Goal: Transaction & Acquisition: Purchase product/service

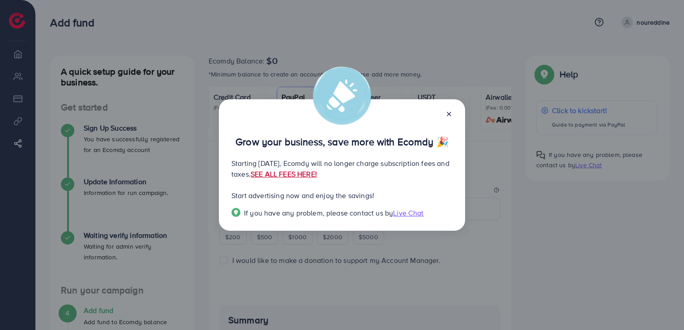
click at [317, 176] on link "SEE ALL FEES HERE!" at bounding box center [284, 174] width 66 height 10
click at [498, 185] on div "Grow your business, save more with Ecomdy 🎉 Starting [DATE], Ecomdy will no lon…" at bounding box center [342, 165] width 684 height 330
click at [447, 111] on icon at bounding box center [448, 114] width 7 height 7
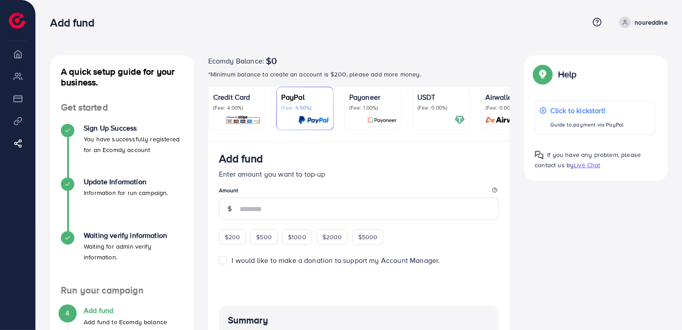
click at [453, 121] on div at bounding box center [440, 120] width 47 height 10
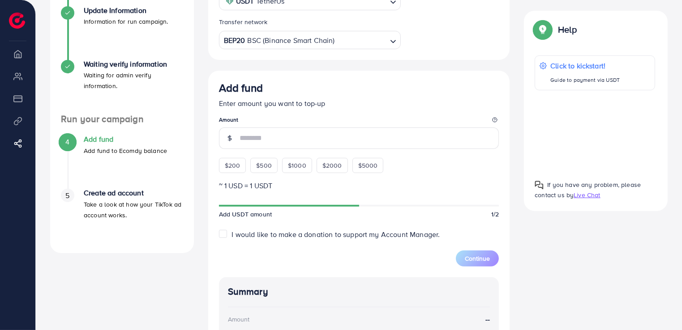
scroll to position [179, 0]
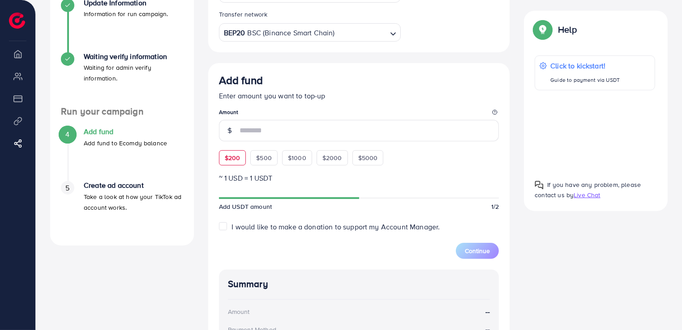
click at [234, 155] on span "$200" at bounding box center [233, 157] width 16 height 9
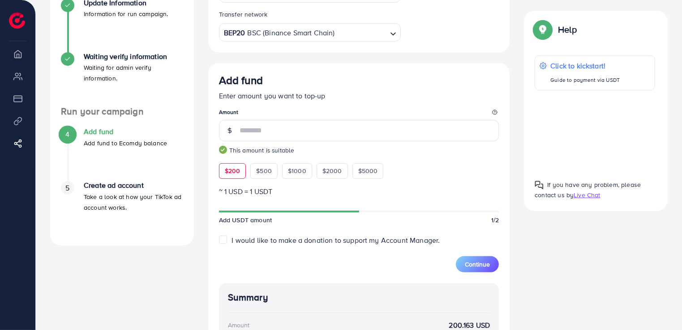
click at [313, 193] on p "~ 1 USD = 1 USDT" at bounding box center [359, 191] width 280 height 11
click at [69, 183] on span "5" at bounding box center [67, 188] width 4 height 10
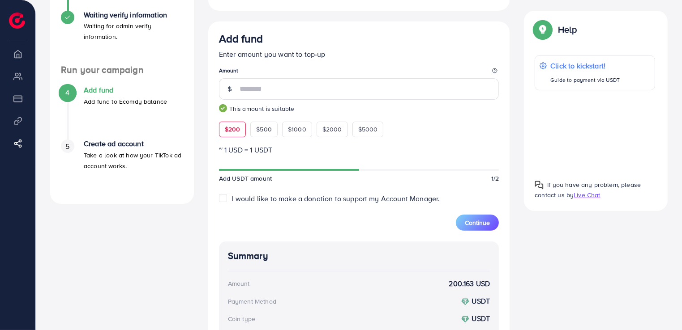
scroll to position [224, 0]
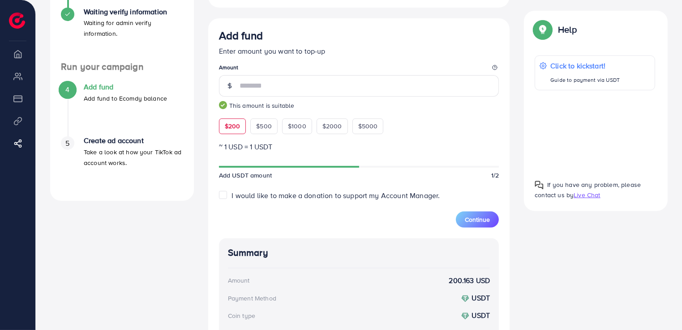
click at [262, 119] on div "$200 $500 $1000 $2000 $5000" at bounding box center [310, 124] width 183 height 20
click at [263, 124] on span "$500" at bounding box center [264, 126] width 16 height 9
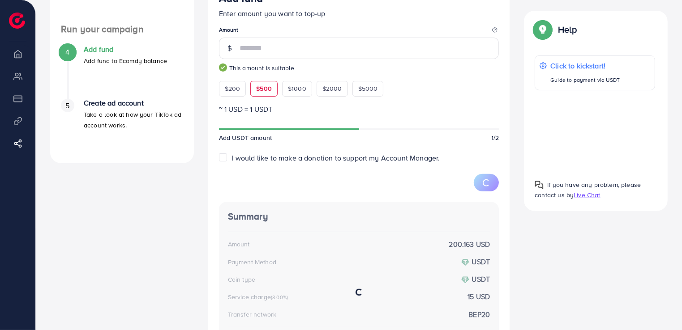
scroll to position [313, 0]
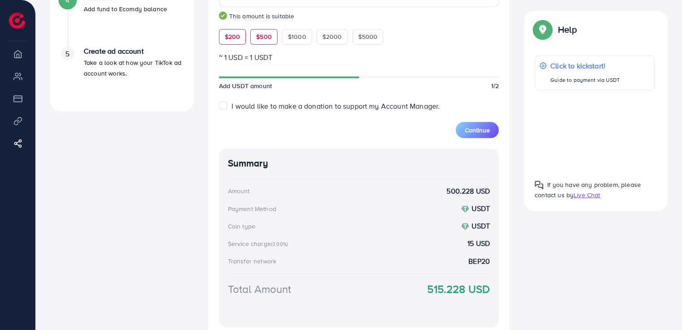
click at [230, 41] on span "$200" at bounding box center [233, 36] width 16 height 9
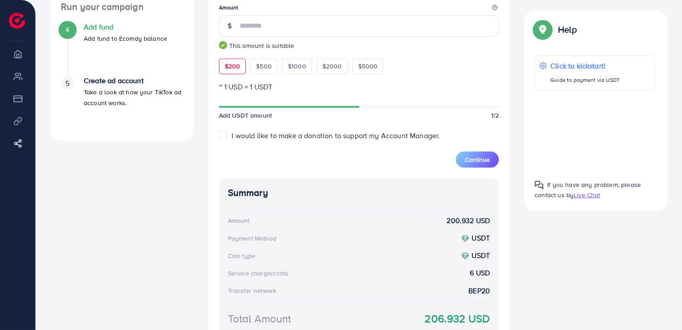
scroll to position [268, 0]
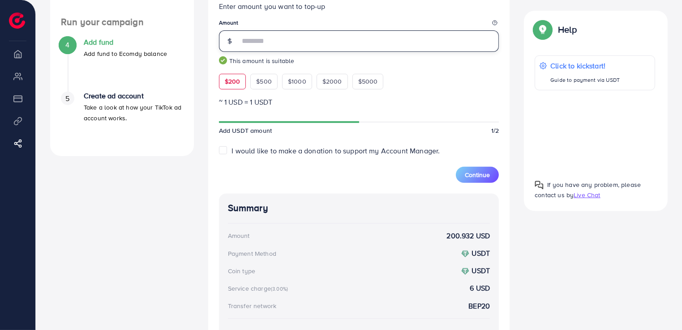
click at [258, 43] on input "***" at bounding box center [369, 40] width 260 height 21
type input "*"
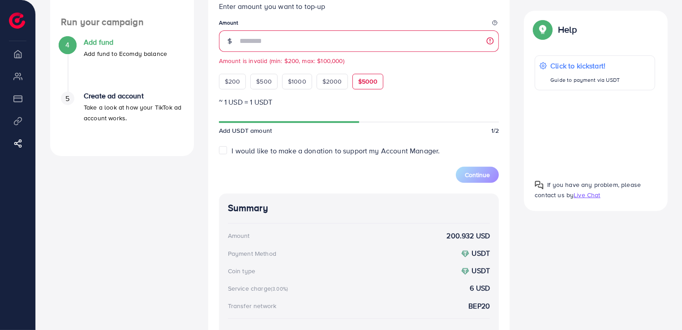
click at [371, 75] on div "$5000" at bounding box center [367, 81] width 31 height 15
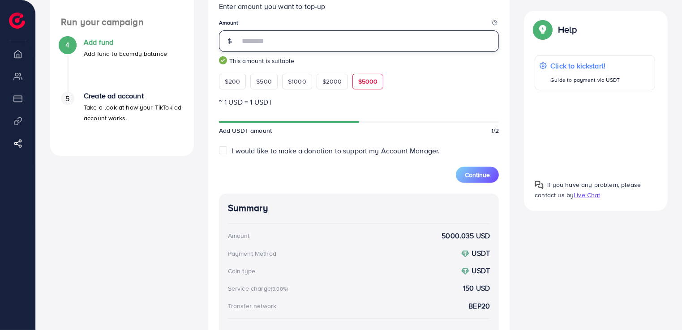
click at [261, 40] on input "****" at bounding box center [369, 40] width 260 height 21
drag, startPoint x: 261, startPoint y: 43, endPoint x: 224, endPoint y: 43, distance: 37.6
click at [224, 43] on div "****" at bounding box center [359, 40] width 280 height 21
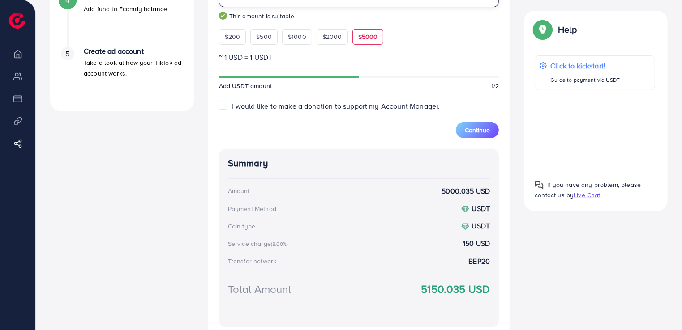
scroll to position [306, 0]
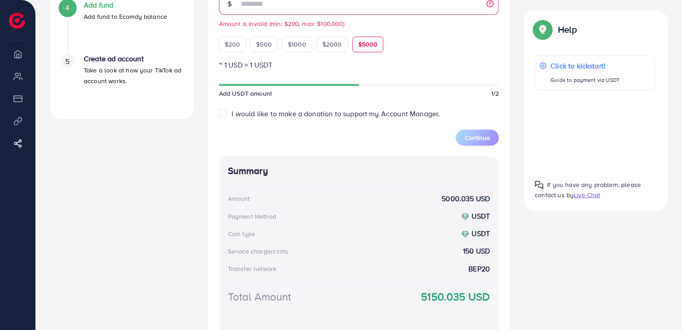
click at [371, 87] on div at bounding box center [359, 85] width 280 height 8
click at [393, 78] on form "Add fund Enter amount you want to top-up Amount ** Amount is invalid (min: $200…" at bounding box center [359, 46] width 280 height 199
click at [265, 4] on input "**" at bounding box center [369, 3] width 260 height 21
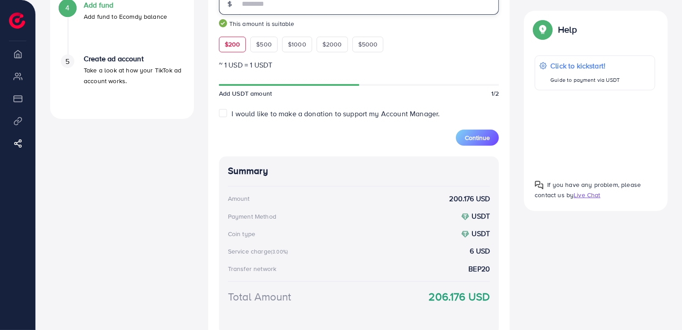
type input "***"
click at [253, 117] on span "I would like to make a donation to support my Account Manager." at bounding box center [336, 114] width 208 height 10
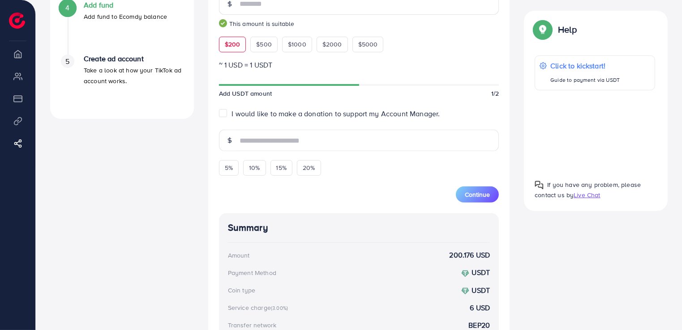
click at [393, 117] on span "I would like to make a donation to support my Account Manager." at bounding box center [336, 114] width 208 height 10
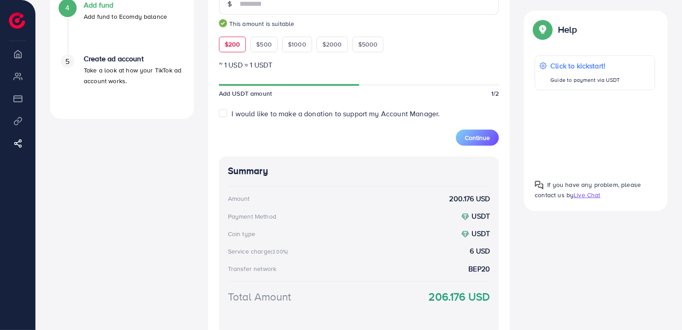
click at [393, 117] on span "I would like to make a donation to support my Account Manager." at bounding box center [336, 114] width 208 height 10
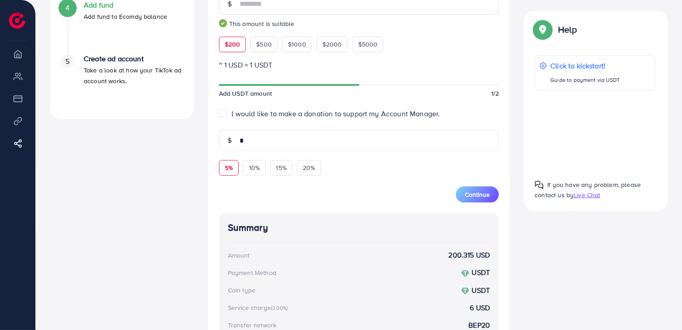
click at [227, 174] on div "5%" at bounding box center [229, 167] width 20 height 15
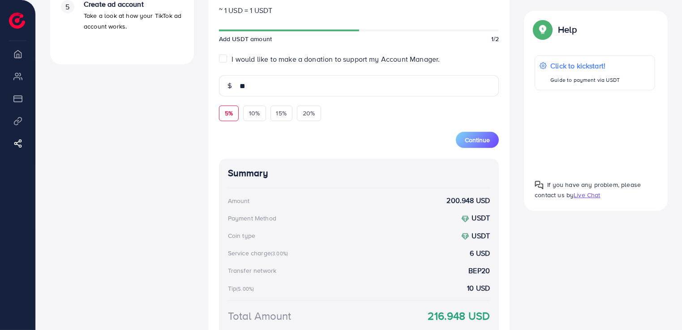
scroll to position [350, 0]
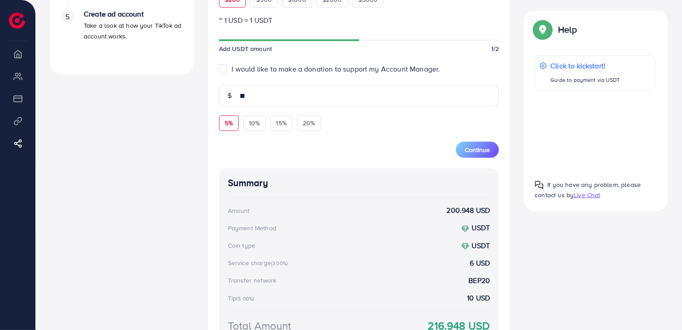
click at [231, 128] on span "5%" at bounding box center [229, 123] width 8 height 9
click at [267, 95] on input "**" at bounding box center [369, 95] width 260 height 21
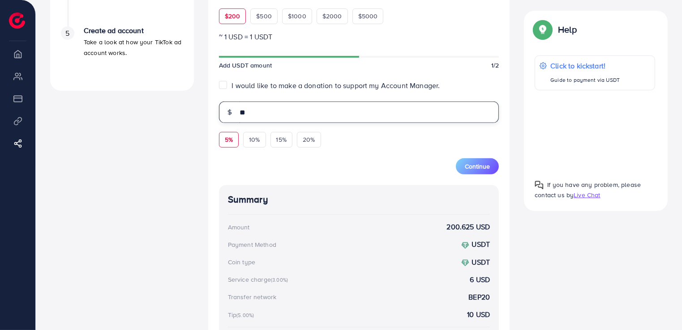
scroll to position [306, 0]
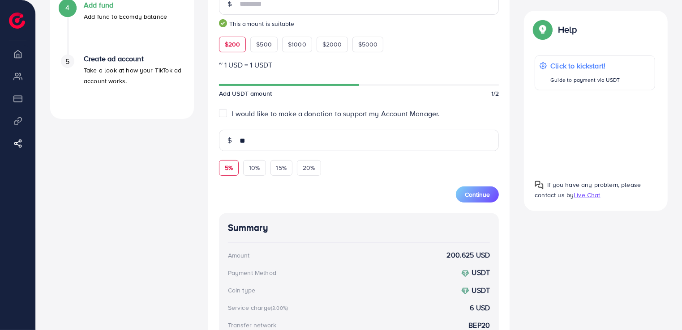
click at [232, 116] on label "I would like to make a donation to support my Account Manager." at bounding box center [336, 114] width 208 height 10
type input "*"
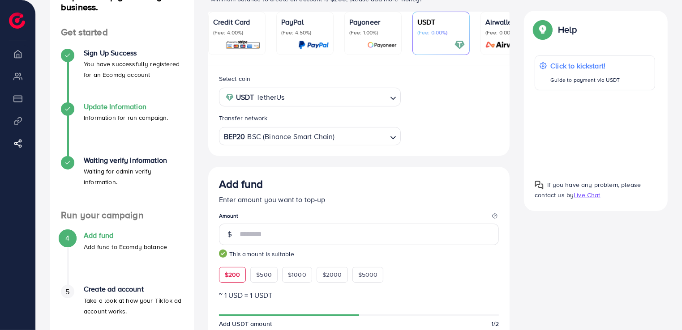
scroll to position [179, 0]
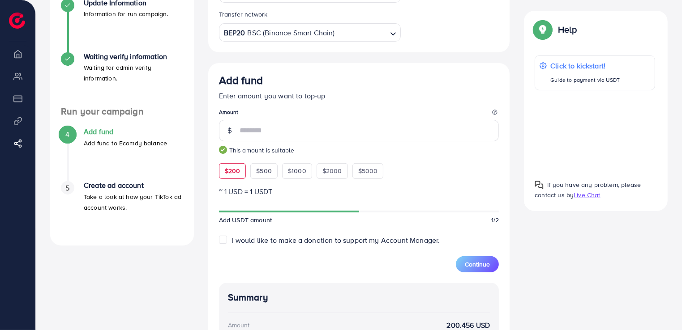
click at [85, 187] on h4 "Create ad account" at bounding box center [133, 185] width 99 height 9
click at [70, 190] on div "5" at bounding box center [67, 187] width 13 height 13
click at [384, 245] on span "I would like to make a donation to support my Account Manager." at bounding box center [336, 240] width 208 height 10
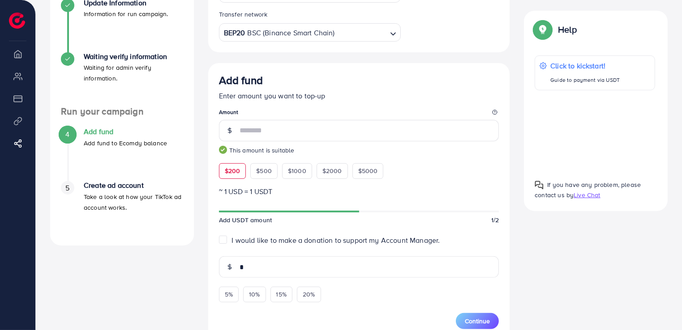
click at [356, 244] on span "I would like to make a donation to support my Account Manager." at bounding box center [336, 240] width 208 height 10
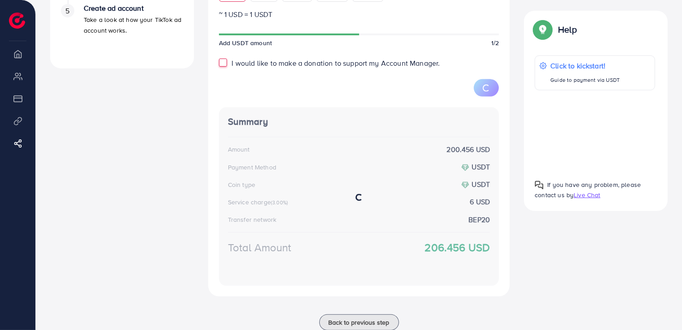
scroll to position [358, 0]
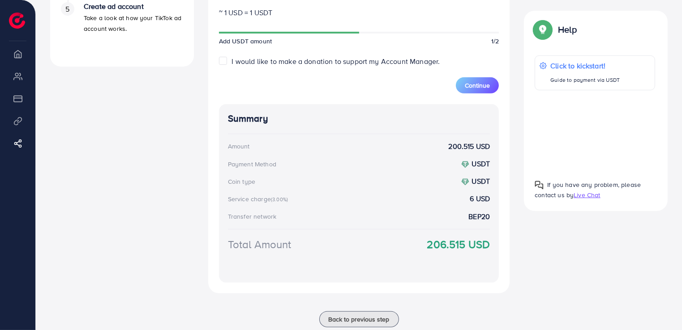
click at [533, 249] on div "A quick setup guide for your business. Get started Sign Up Success You have suc…" at bounding box center [358, 17] width 631 height 641
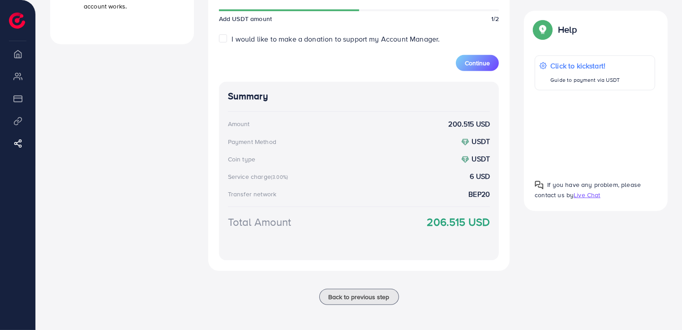
scroll to position [291, 0]
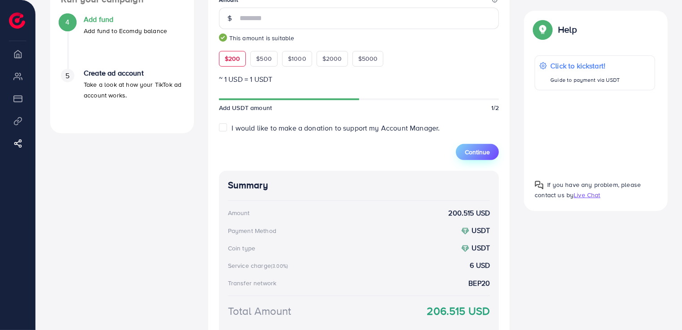
click at [484, 151] on span "Continue" at bounding box center [476, 152] width 25 height 9
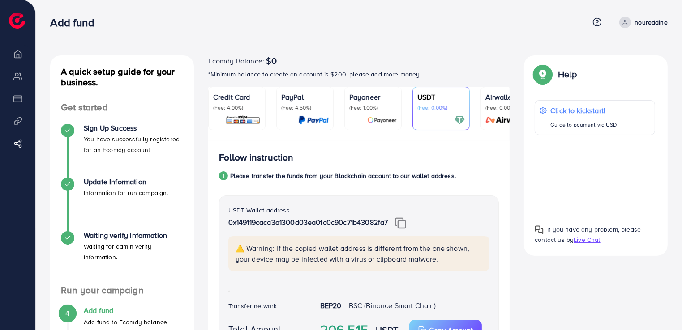
scroll to position [45, 0]
